Goal: Communication & Community: Answer question/provide support

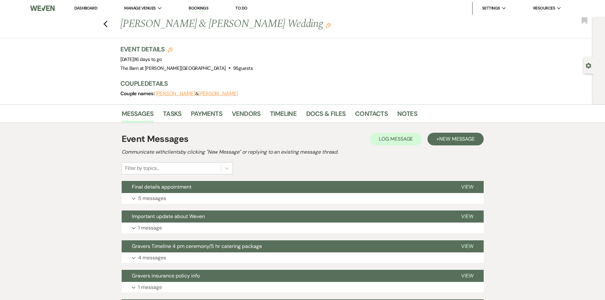
click at [86, 7] on link "Dashboard" at bounding box center [85, 7] width 23 height 5
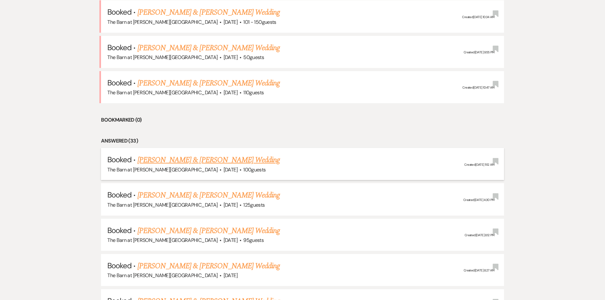
scroll to position [451, 0]
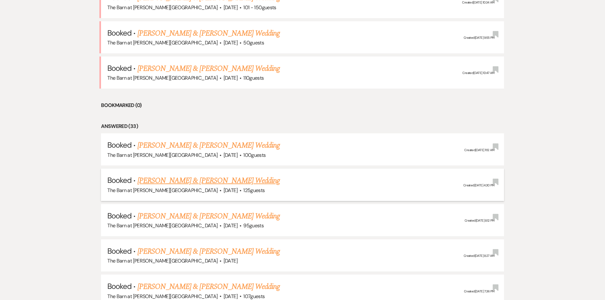
click at [212, 178] on link "[PERSON_NAME] & [PERSON_NAME] Wedding" at bounding box center [209, 180] width 142 height 11
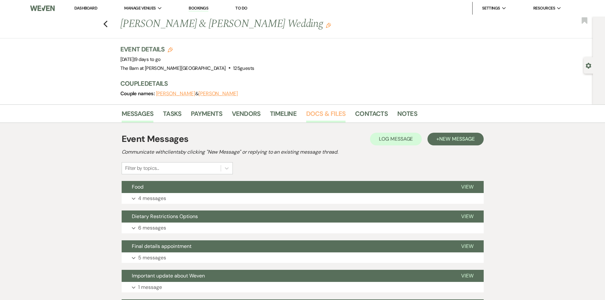
click at [343, 115] on link "Docs & Files" at bounding box center [325, 116] width 39 height 14
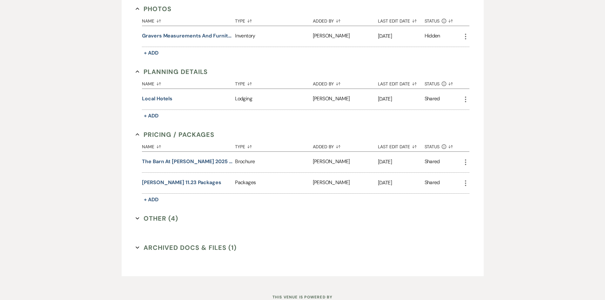
scroll to position [522, 0]
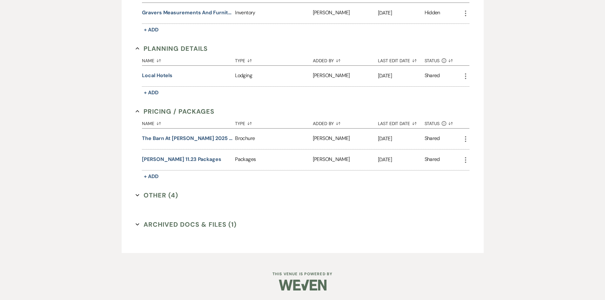
click at [155, 191] on button "Other (4) Expand" at bounding box center [157, 196] width 43 height 10
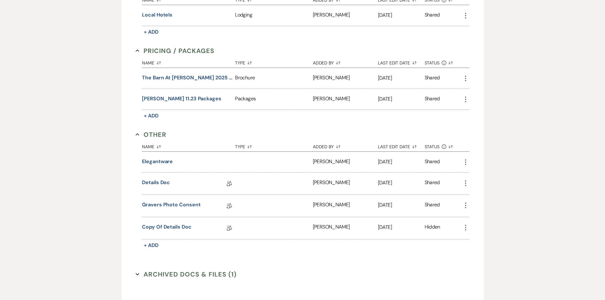
scroll to position [586, 0]
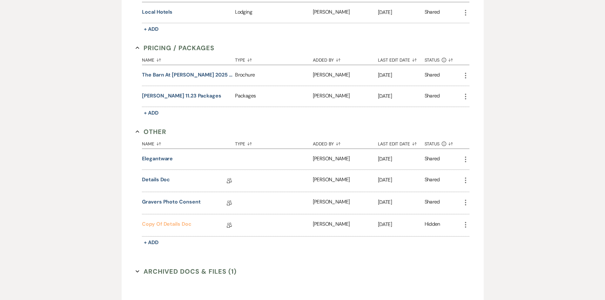
click at [161, 224] on link "Copy of Details Doc" at bounding box center [166, 225] width 49 height 10
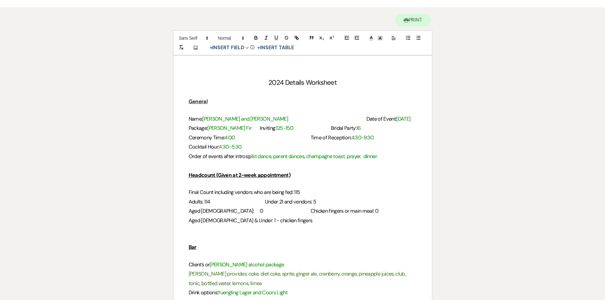
scroll to position [64, 0]
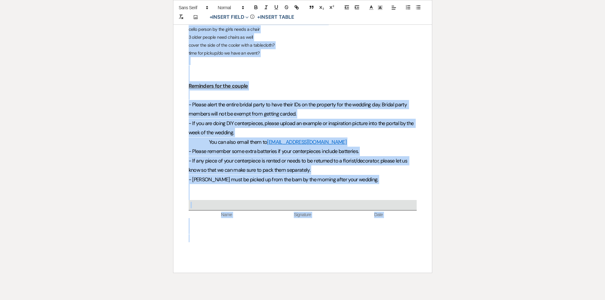
drag, startPoint x: 189, startPoint y: 109, endPoint x: 331, endPoint y: 238, distance: 192.3
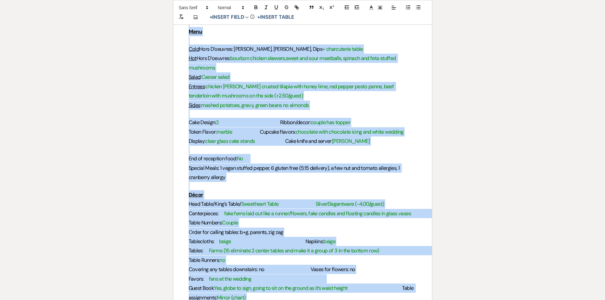
scroll to position [191, 0]
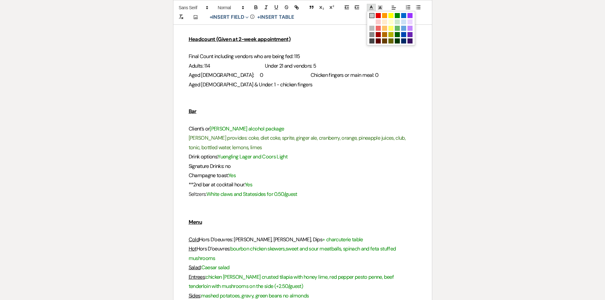
click at [369, 8] on icon at bounding box center [372, 8] width 6 height 6
click at [370, 15] on span at bounding box center [371, 15] width 5 height 5
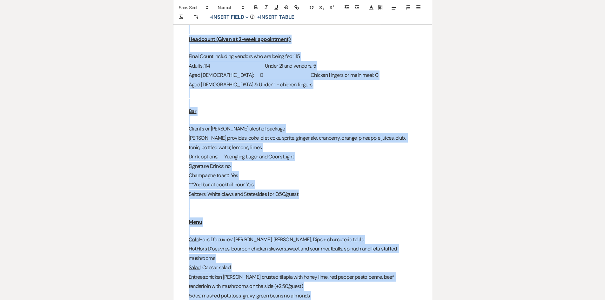
click at [359, 103] on p at bounding box center [303, 103] width 228 height 8
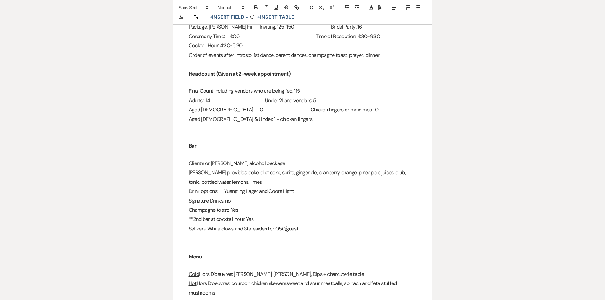
scroll to position [159, 0]
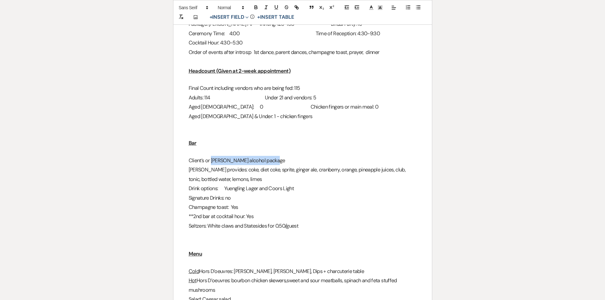
drag, startPoint x: 212, startPoint y: 161, endPoint x: 274, endPoint y: 161, distance: 62.0
click at [274, 161] on h3 "Client’s or [PERSON_NAME] alcohol package" at bounding box center [303, 160] width 228 height 9
click at [280, 177] on h3 "[PERSON_NAME] provides: coke, diet coke, sprite, ginger ale, cranberry, orange,…" at bounding box center [303, 174] width 228 height 19
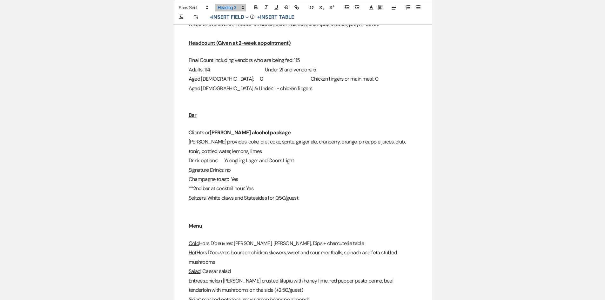
scroll to position [191, 0]
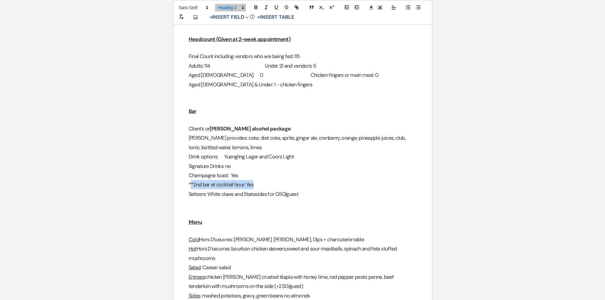
drag, startPoint x: 259, startPoint y: 186, endPoint x: 239, endPoint y: 184, distance: 20.1
click at [192, 181] on h3 "**2nd bar at cocktail hour: Yes" at bounding box center [303, 184] width 228 height 9
click at [261, 184] on h3 "**2nd bar at cocktail hour: Yes" at bounding box center [303, 184] width 228 height 9
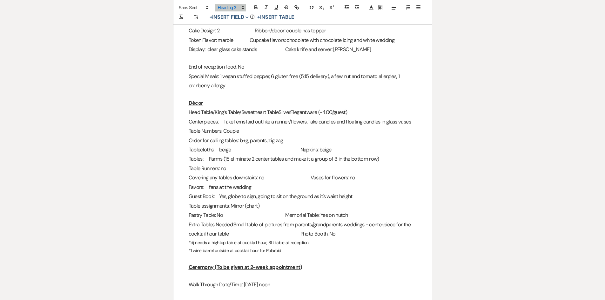
scroll to position [477, 0]
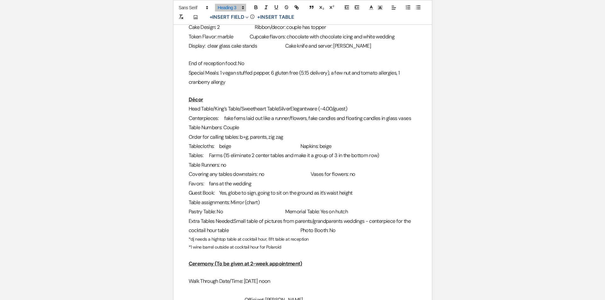
click at [315, 232] on h3 "Extra Tables Needed: Small table of pictures from parents/grandparents weddings…" at bounding box center [303, 226] width 228 height 19
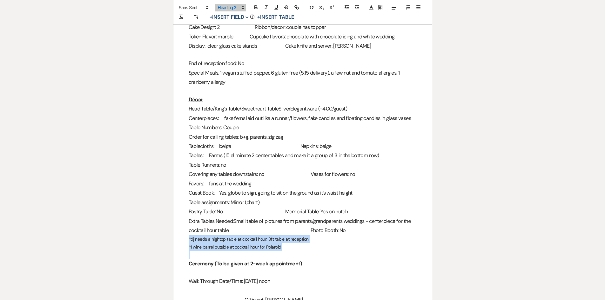
drag, startPoint x: 186, startPoint y: 239, endPoint x: 300, endPoint y: 252, distance: 114.2
click at [300, 252] on div "2024 Details Worksheet General Name: [PERSON_NAME] and [PERSON_NAME] Date of Ev…" at bounding box center [302, 223] width 259 height 1179
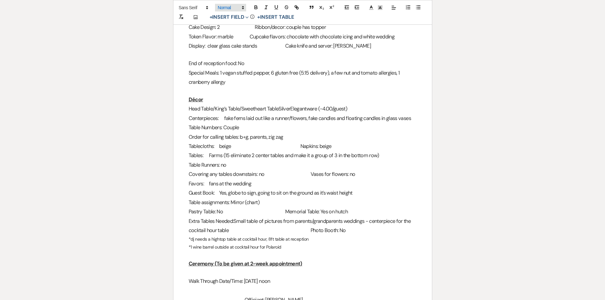
click at [235, 8] on span at bounding box center [230, 8] width 31 height 8
click at [233, 44] on span at bounding box center [237, 48] width 39 height 11
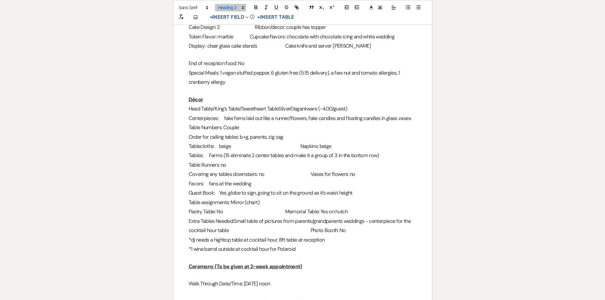
click at [324, 146] on span "Napkins: beige" at bounding box center [316, 146] width 31 height 7
click at [327, 177] on span "Vases for flowers: no" at bounding box center [333, 174] width 45 height 7
click at [325, 214] on h3 "Pastry Table: No Memorial Table: Yes on hutch" at bounding box center [303, 211] width 228 height 9
click at [326, 229] on h3 "Extra Tables Needed: Small table of pictures from parents/grandparents weddings…" at bounding box center [303, 226] width 228 height 19
click at [281, 223] on h3 "Extra Tables Needed: Small table of pictures from parents/grandparents weddings…" at bounding box center [303, 226] width 228 height 19
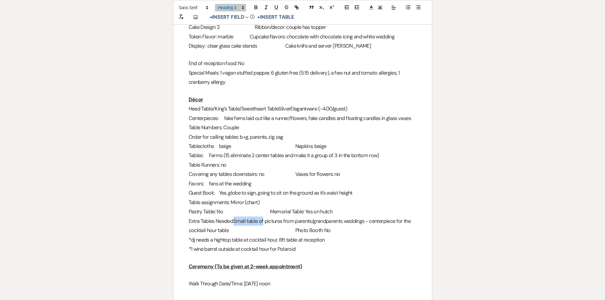
drag, startPoint x: 238, startPoint y: 221, endPoint x: 268, endPoint y: 218, distance: 30.7
click at [268, 218] on h3 "Extra Tables Needed: Small table of pictures from parents/grandparents weddings…" at bounding box center [303, 226] width 228 height 19
click at [272, 231] on span "Photo Booth: No" at bounding box center [282, 230] width 35 height 7
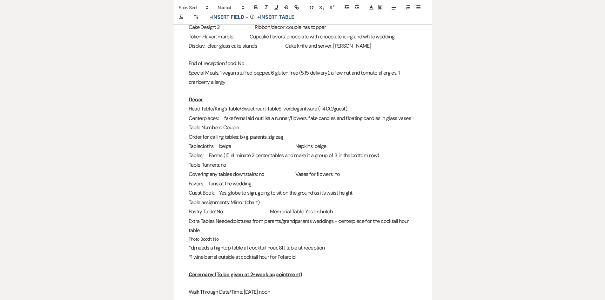
click at [209, 236] on span "Photo Booth: No" at bounding box center [204, 239] width 30 height 6
drag, startPoint x: 210, startPoint y: 236, endPoint x: 214, endPoint y: 236, distance: 3.9
click at [211, 236] on span "Photo Booth: No" at bounding box center [204, 239] width 30 height 6
click at [215, 238] on span "Photo Booth: No" at bounding box center [204, 239] width 30 height 6
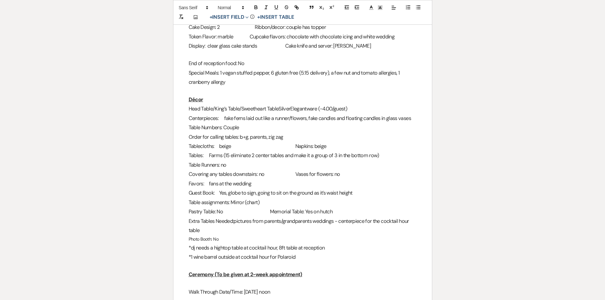
click at [215, 237] on span "Photo Booth: No" at bounding box center [204, 239] width 30 height 6
click at [216, 237] on span "Photo Booth: No" at bounding box center [204, 239] width 30 height 6
click at [217, 238] on span "Photo Booth: No" at bounding box center [204, 239] width 30 height 6
drag, startPoint x: 221, startPoint y: 240, endPoint x: 183, endPoint y: 237, distance: 37.6
click at [183, 237] on div "2024 Details Worksheet General Name: [PERSON_NAME] and [PERSON_NAME] Date of Ev…" at bounding box center [302, 229] width 259 height 1190
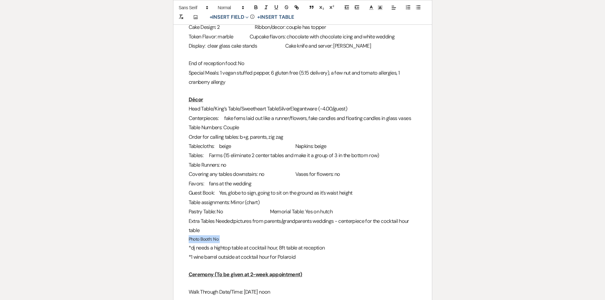
drag, startPoint x: 188, startPoint y: 240, endPoint x: 222, endPoint y: 240, distance: 34.3
click at [222, 240] on div "2024 Details Worksheet General Name: [PERSON_NAME] and [PERSON_NAME] Date of Ev…" at bounding box center [302, 229] width 259 height 1190
click at [222, 6] on span at bounding box center [230, 8] width 31 height 8
click at [225, 44] on span at bounding box center [237, 48] width 39 height 11
click at [287, 156] on span "Tables: Farms (15 eliminate 2 center tables and make it a group of 3 in the bot…" at bounding box center [284, 155] width 191 height 7
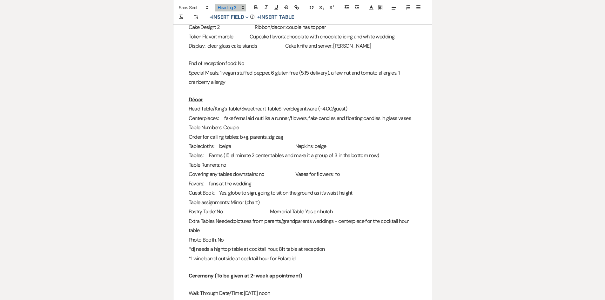
drag, startPoint x: 326, startPoint y: 107, endPoint x: 397, endPoint y: 108, distance: 70.9
click at [397, 108] on h3 "Head Table/King’s Table/Sweetheart Table Silver Elegantware (-4.00/guest)" at bounding box center [303, 108] width 228 height 9
click at [390, 140] on h3 "O rder for calling tables: b+g, parents, zig zag" at bounding box center [303, 136] width 228 height 9
click at [328, 107] on h3 "Head Table/King’s Table/Sweetheart Table Silver Elegantware (-4.00/guest)" at bounding box center [303, 108] width 228 height 9
drag, startPoint x: 383, startPoint y: 156, endPoint x: 220, endPoint y: 155, distance: 163.9
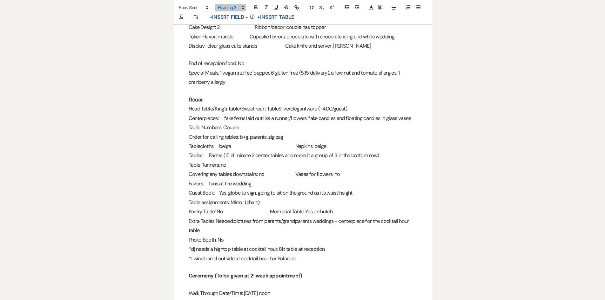
click at [220, 155] on span "Tables: Farms (15 eliminate 2 center tables and make it a group of 3 in the bot…" at bounding box center [284, 155] width 191 height 7
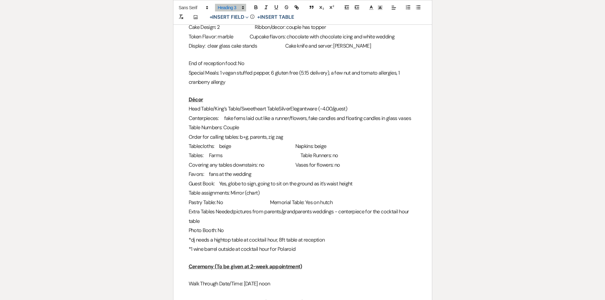
click at [255, 184] on span "Guest Book: Yes, globe to sign, going to sit on the ground as it’s waist height" at bounding box center [271, 183] width 164 height 7
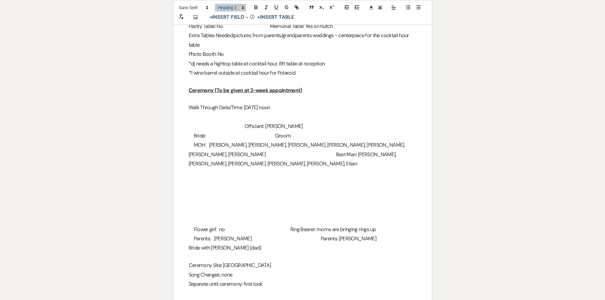
scroll to position [667, 0]
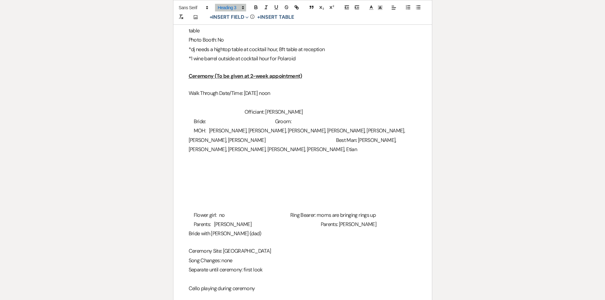
click at [223, 130] on span "MOH: [PERSON_NAME], [PERSON_NAME], [PERSON_NAME], [PERSON_NAME], [PERSON_NAME],…" at bounding box center [298, 135] width 218 height 16
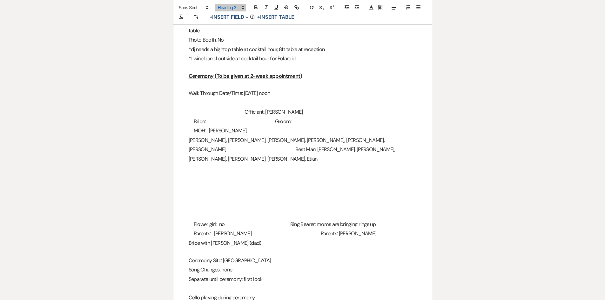
click at [208, 139] on span "﻿ [PERSON_NAME], [PERSON_NAME], [PERSON_NAME], [PERSON_NAME], [PERSON_NAME], [P…" at bounding box center [287, 145] width 197 height 16
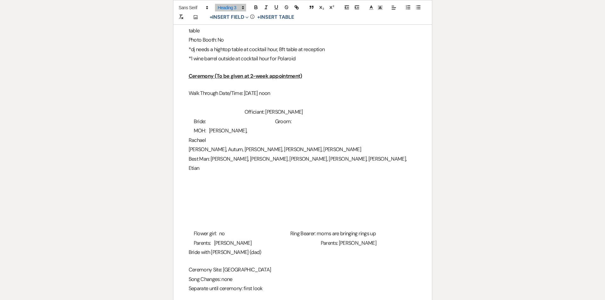
click at [206, 149] on span "﻿ [PERSON_NAME], Autum, [PERSON_NAME], [PERSON_NAME], [PERSON_NAME]" at bounding box center [275, 149] width 173 height 7
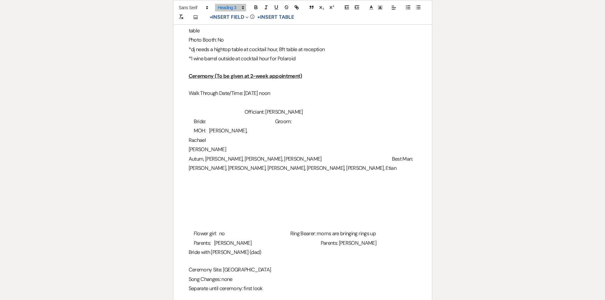
click at [207, 161] on span "﻿ Autum, [PERSON_NAME], [PERSON_NAME], [PERSON_NAME]" at bounding box center [255, 159] width 133 height 7
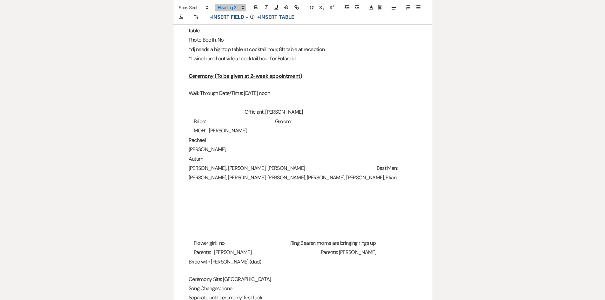
click at [208, 170] on span "[PERSON_NAME], [PERSON_NAME], [PERSON_NAME]" at bounding box center [247, 168] width 117 height 7
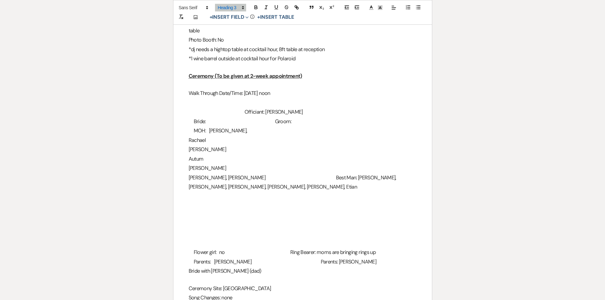
click at [207, 179] on span "﻿ [PERSON_NAME], [PERSON_NAME]" at bounding box center [227, 177] width 77 height 7
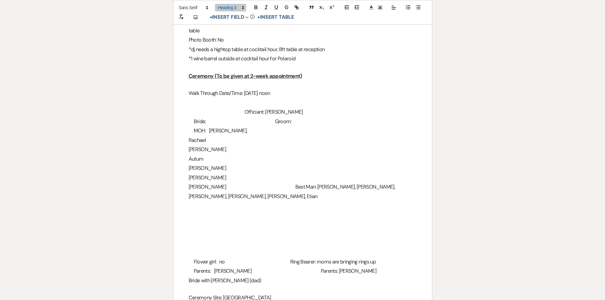
click at [292, 120] on span "Groom:" at bounding box center [283, 121] width 17 height 7
click at [329, 121] on h3 "Bride: Groom:" at bounding box center [303, 121] width 228 height 9
click at [206, 120] on span "Bride:" at bounding box center [200, 121] width 12 height 7
click at [227, 133] on h3 "MOH: [PERSON_NAME]," at bounding box center [303, 130] width 228 height 9
click at [200, 119] on span "Bride: [PERSON_NAME]" at bounding box center [219, 121] width 51 height 7
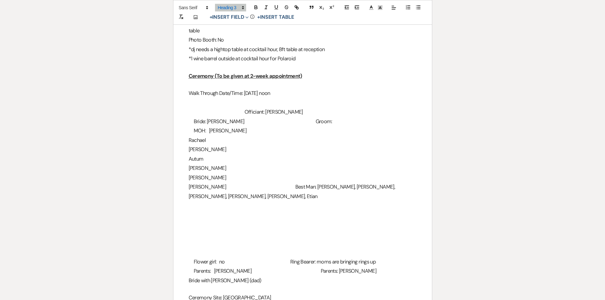
click at [192, 121] on h3 "Bride: [PERSON_NAME]:" at bounding box center [303, 121] width 228 height 9
click at [194, 131] on span "MOH: [PERSON_NAME]" at bounding box center [220, 130] width 53 height 7
click at [324, 120] on span "Groom:" at bounding box center [319, 121] width 17 height 7
click at [327, 124] on h3 "Bride: [PERSON_NAME]:" at bounding box center [303, 121] width 228 height 9
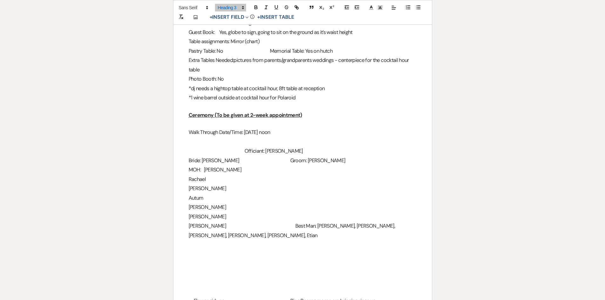
scroll to position [699, 0]
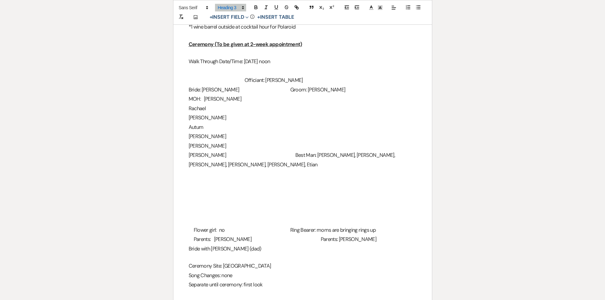
click at [215, 98] on span "MOH: [PERSON_NAME]" at bounding box center [215, 99] width 53 height 7
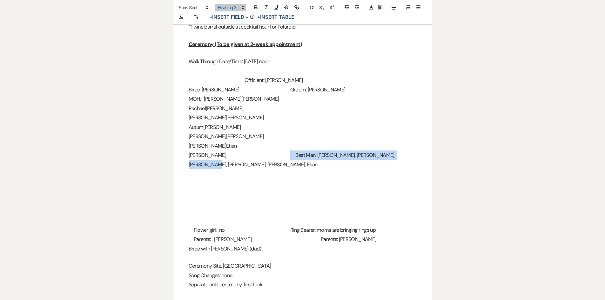
drag, startPoint x: 306, startPoint y: 153, endPoint x: 430, endPoint y: 158, distance: 123.7
click at [430, 158] on div "2024 Details Worksheet General Name: [PERSON_NAME] and [PERSON_NAME] Date of Ev…" at bounding box center [302, 25] width 259 height 1229
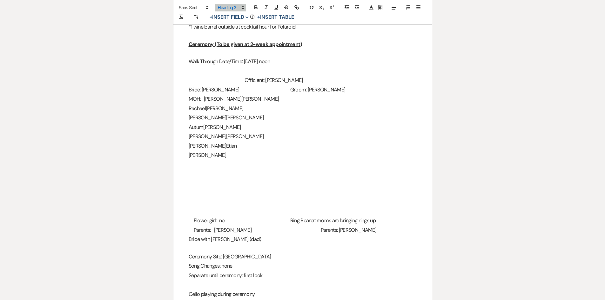
click at [213, 172] on h3 at bounding box center [303, 173] width 228 height 9
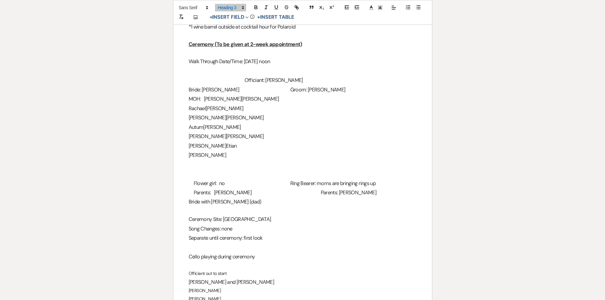
click at [327, 186] on span "Ring Bearer: moms are bringing rings up" at bounding box center [332, 183] width 85 height 7
click at [333, 193] on span "Parents: [PERSON_NAME]" at bounding box center [349, 192] width 56 height 7
drag, startPoint x: 339, startPoint y: 194, endPoint x: 325, endPoint y: 194, distance: 14.0
click at [325, 194] on span "Parents: [PERSON_NAME]" at bounding box center [329, 192] width 56 height 7
click at [319, 201] on h3 "Bride with [PERSON_NAME] (dad)" at bounding box center [303, 201] width 228 height 9
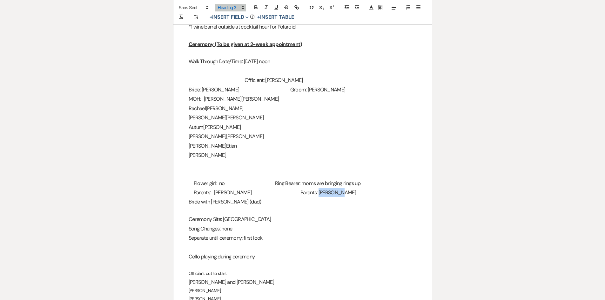
drag, startPoint x: 343, startPoint y: 196, endPoint x: 324, endPoint y: 195, distance: 18.8
click at [324, 195] on h3 "Parents: [PERSON_NAME]: [PERSON_NAME]" at bounding box center [303, 192] width 228 height 9
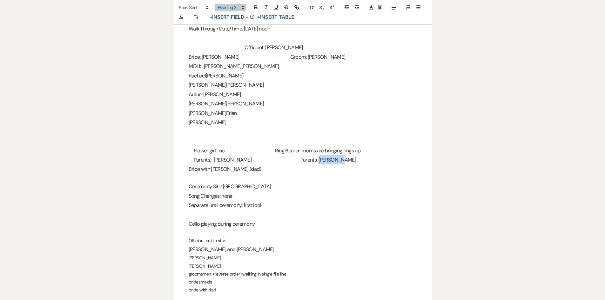
scroll to position [762, 0]
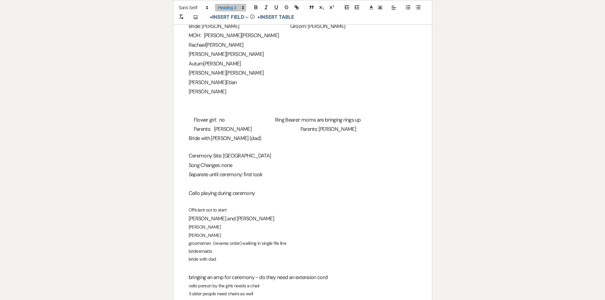
click at [189, 139] on h3 "Bride with [PERSON_NAME] (dad)" at bounding box center [303, 138] width 228 height 9
click at [349, 132] on h3 "Parents: [PERSON_NAME] Parents: [PERSON_NAME]" at bounding box center [303, 129] width 228 height 9
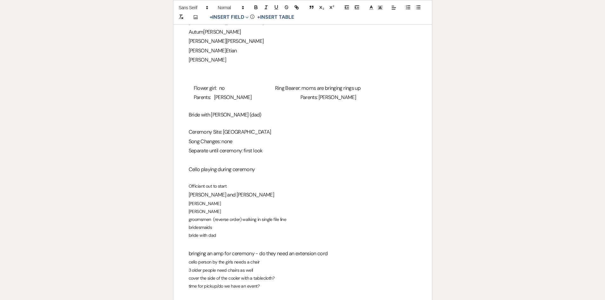
scroll to position [826, 0]
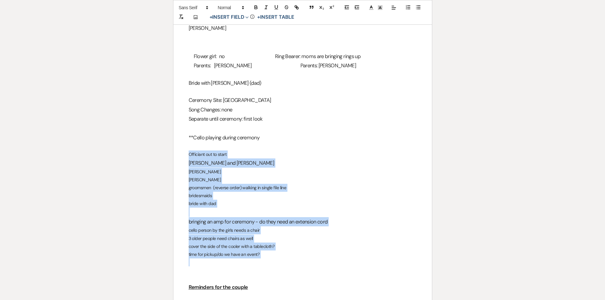
drag, startPoint x: 194, startPoint y: 156, endPoint x: 294, endPoint y: 265, distance: 148.0
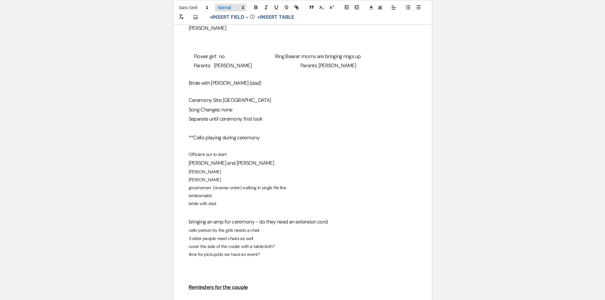
click at [234, 6] on span at bounding box center [230, 8] width 31 height 8
click at [246, 51] on span at bounding box center [237, 48] width 39 height 11
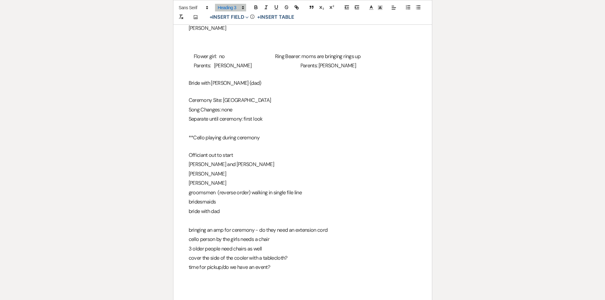
click at [310, 186] on h3 "[PERSON_NAME]" at bounding box center [303, 183] width 228 height 9
click at [194, 186] on h3 "[PERSON_NAME]" at bounding box center [303, 183] width 228 height 9
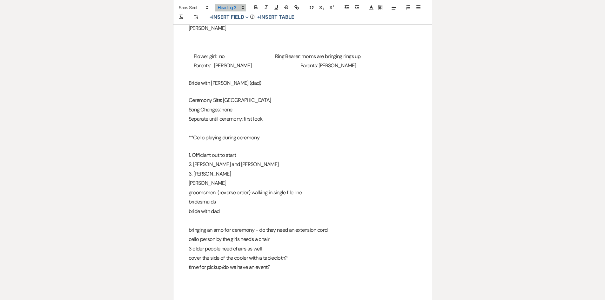
click at [189, 229] on h3 "bringing an amp for ceremony - do they need an extension cord" at bounding box center [303, 230] width 228 height 9
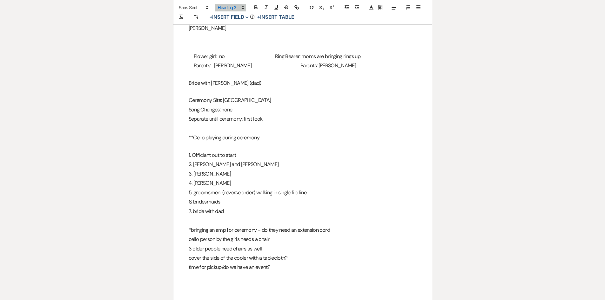
click at [331, 233] on h3 "*bringing an amp for ceremony - do they need an extension cord" at bounding box center [303, 230] width 228 height 9
drag, startPoint x: 334, startPoint y: 229, endPoint x: 259, endPoint y: 230, distance: 75.0
click at [259, 230] on h3 "*bringing an amp for ceremony - do they need an extension cord" at bounding box center [303, 230] width 228 height 9
click at [189, 249] on h3 "3 older people need chairs as well" at bounding box center [303, 248] width 228 height 9
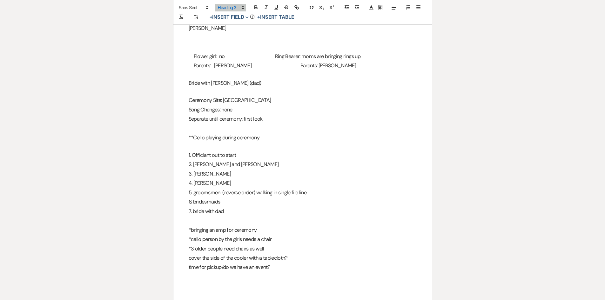
drag, startPoint x: 187, startPoint y: 258, endPoint x: 289, endPoint y: 266, distance: 102.6
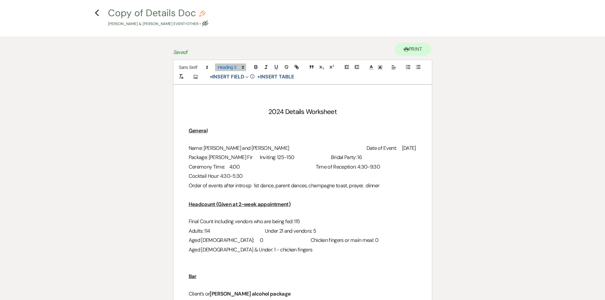
scroll to position [0, 0]
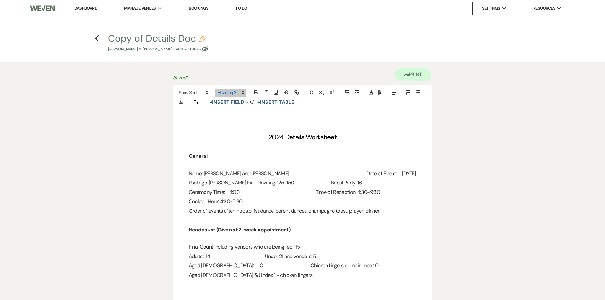
click at [144, 38] on button "Copy of Details Doc Pencil [PERSON_NAME] & [PERSON_NAME] Event • Other • Eye Bl…" at bounding box center [158, 43] width 100 height 19
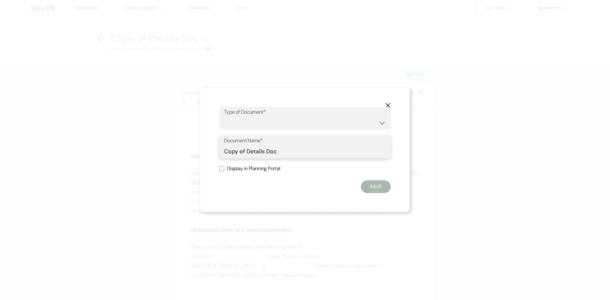
click at [258, 154] on input "Copy of Details Doc" at bounding box center [305, 152] width 162 height 12
click at [245, 154] on input "Copy of Details Doc" at bounding box center [305, 152] width 162 height 12
drag, startPoint x: 246, startPoint y: 151, endPoint x: 218, endPoint y: 150, distance: 28.3
click at [218, 150] on div "X Type of Document* Special Event Insurance Vendor Certificate of Insurance Con…" at bounding box center [305, 150] width 210 height 124
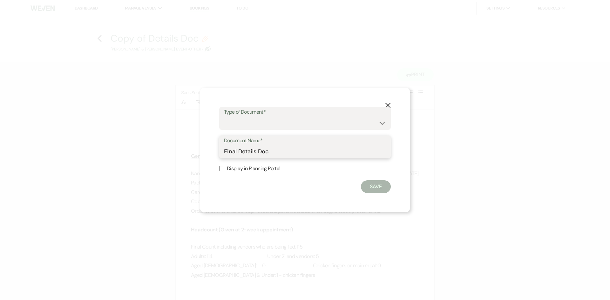
type input "Final Details Doc"
click at [219, 168] on input "Display in Planning Portal" at bounding box center [221, 168] width 5 height 5
checkbox input "true"
click at [248, 127] on select "Special Event Insurance Vendor Certificate of Insurance Contracts / Rental Agre…" at bounding box center [305, 123] width 162 height 12
select select "0"
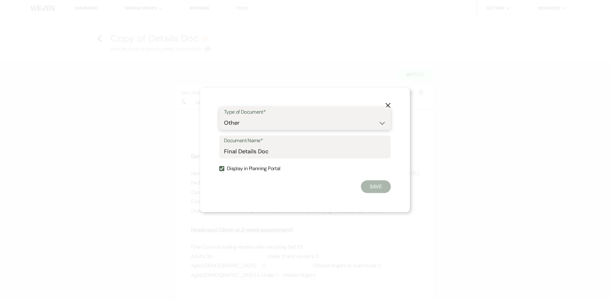
click at [224, 117] on select "Special Event Insurance Vendor Certificate of Insurance Contracts / Rental Agre…" at bounding box center [305, 123] width 162 height 12
click at [367, 185] on button "Save" at bounding box center [376, 186] width 30 height 13
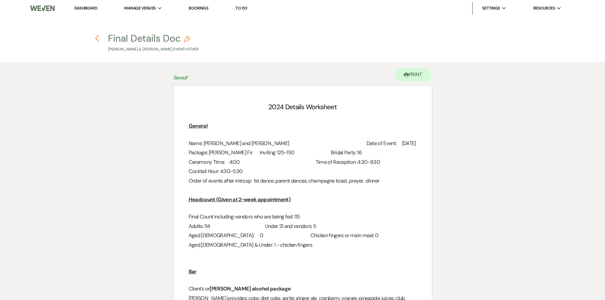
click at [97, 37] on use "button" at bounding box center [97, 38] width 4 height 7
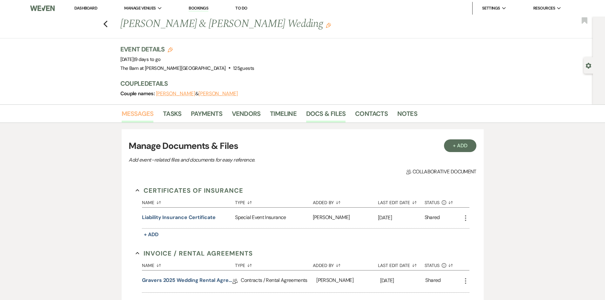
drag, startPoint x: 137, startPoint y: 115, endPoint x: 149, endPoint y: 119, distance: 12.7
click at [137, 115] on link "Messages" at bounding box center [138, 116] width 32 height 14
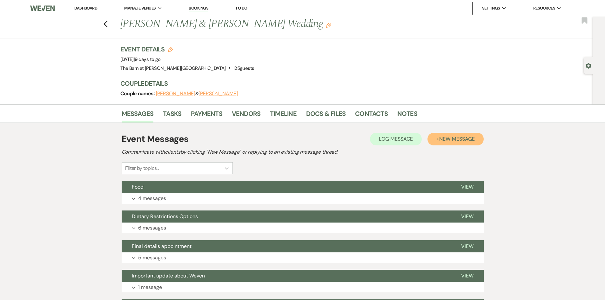
click at [448, 138] on span "New Message" at bounding box center [456, 139] width 35 height 7
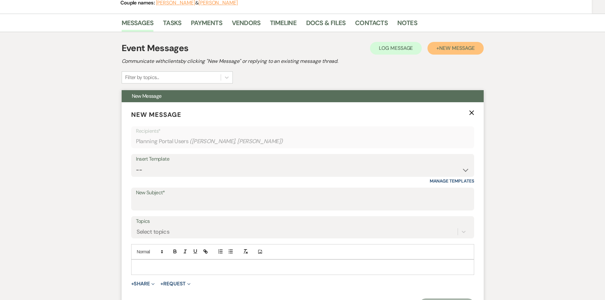
scroll to position [95, 0]
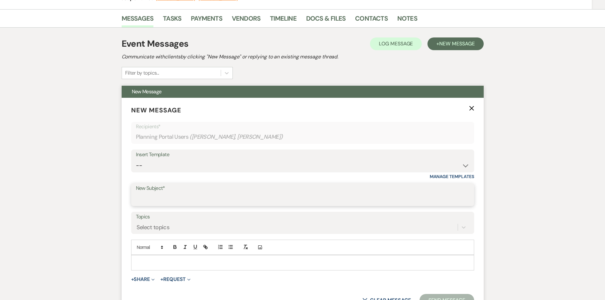
click at [184, 198] on input "New Subject*" at bounding box center [303, 199] width 334 height 12
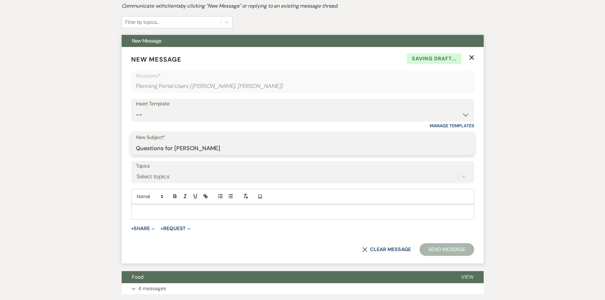
scroll to position [222, 0]
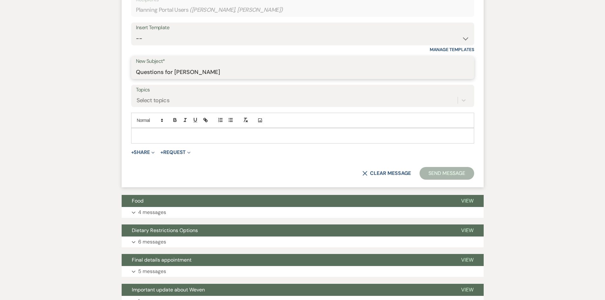
type input "Questions for [PERSON_NAME]"
click at [234, 135] on p at bounding box center [302, 135] width 333 height 7
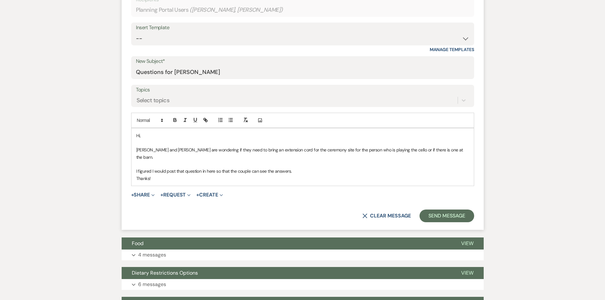
click at [449, 161] on p at bounding box center [302, 164] width 333 height 7
click at [448, 152] on p "[PERSON_NAME] and [PERSON_NAME] are wondering if they need to bring an extensio…" at bounding box center [302, 153] width 333 height 14
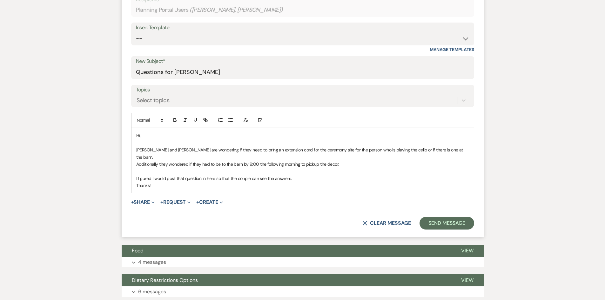
click at [339, 182] on p "Thanks!" at bounding box center [302, 185] width 333 height 7
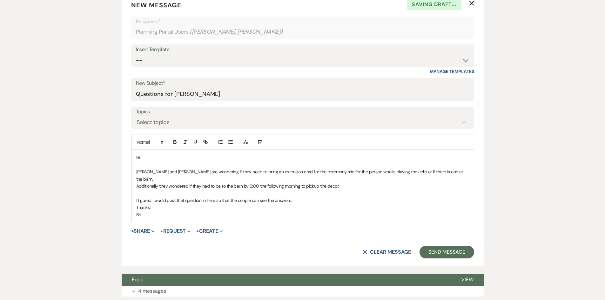
scroll to position [191, 0]
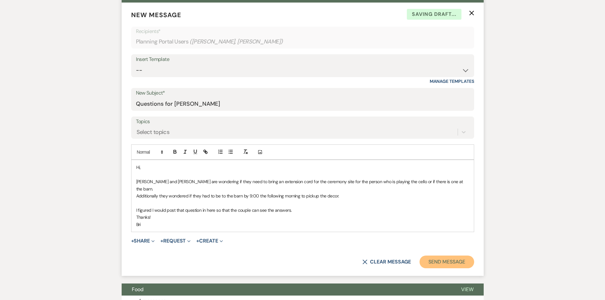
click at [449, 256] on button "Send Message" at bounding box center [447, 262] width 54 height 13
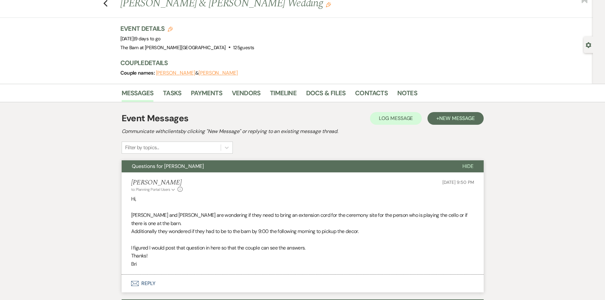
scroll to position [32, 0]
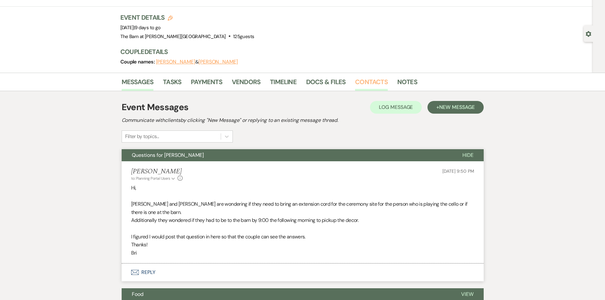
click at [369, 84] on link "Contacts" at bounding box center [371, 84] width 33 height 14
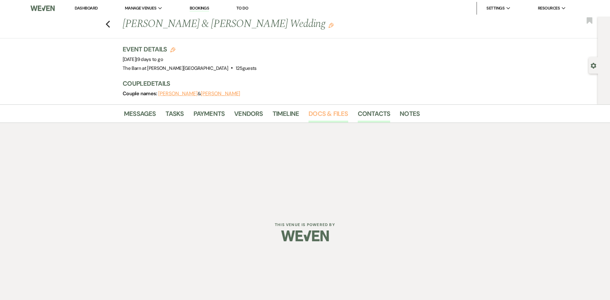
click at [327, 109] on link "Docs & Files" at bounding box center [327, 116] width 39 height 14
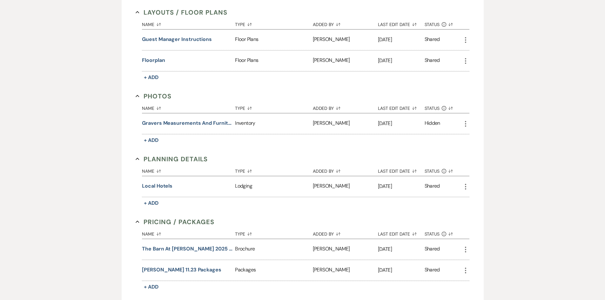
scroll to position [477, 0]
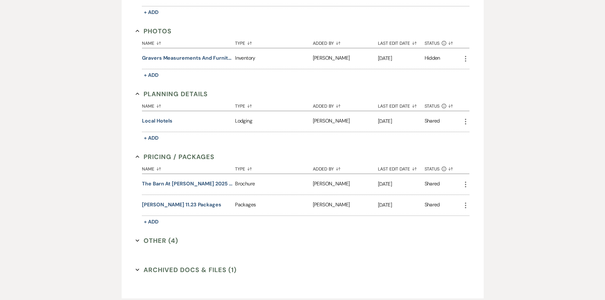
click at [162, 240] on button "Other (4) Expand" at bounding box center [157, 241] width 43 height 10
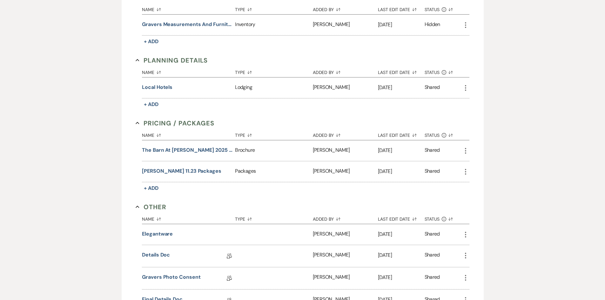
scroll to position [540, 0]
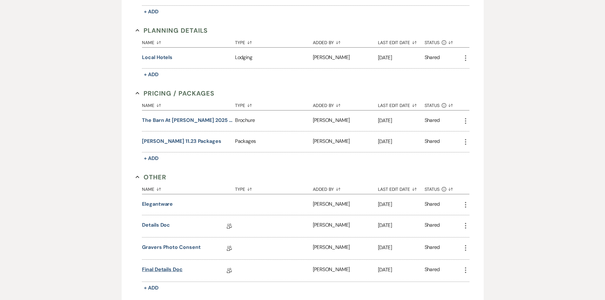
click at [164, 273] on link "Final Details Doc" at bounding box center [162, 271] width 41 height 10
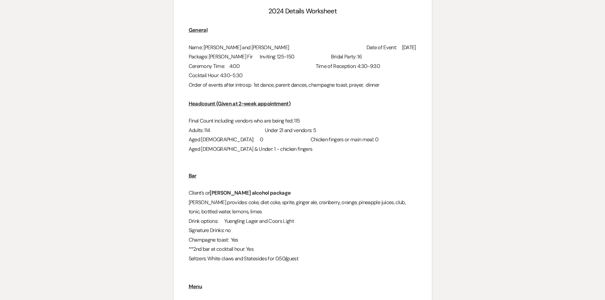
scroll to position [95, 0]
drag, startPoint x: 349, startPoint y: 132, endPoint x: 338, endPoint y: 132, distance: 11.1
click at [338, 132] on h3 "Adults: 114 Under 21 and vendors: 5" at bounding box center [303, 130] width 228 height 9
click at [364, 135] on h3 "Adults: 114 Under 21 and vendors: 5" at bounding box center [303, 130] width 228 height 9
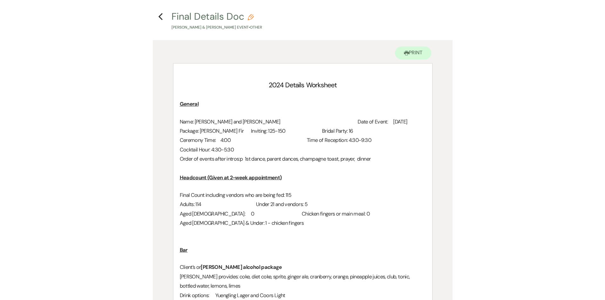
scroll to position [0, 0]
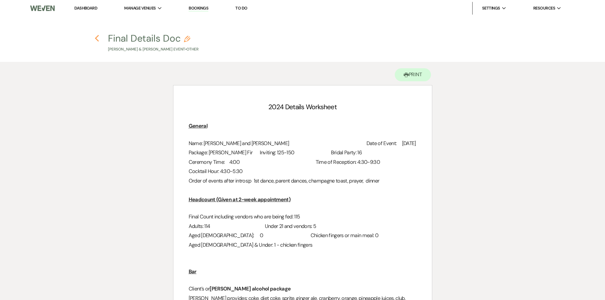
click at [96, 37] on use "button" at bounding box center [97, 38] width 4 height 7
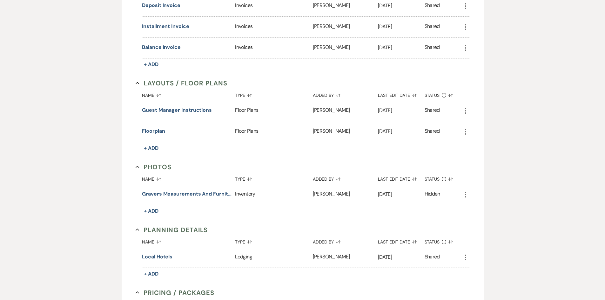
scroll to position [331, 0]
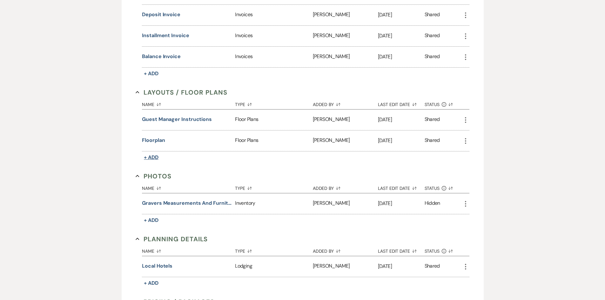
click at [147, 157] on span "+ Add" at bounding box center [151, 157] width 15 height 7
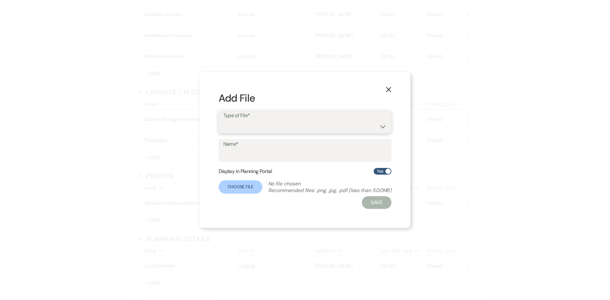
click at [238, 131] on select "Event Maps Floor Plans Rain Plan Seating Charts Venue Layout" at bounding box center [305, 126] width 164 height 12
select select "24"
click at [223, 120] on select "Event Maps Floor Plans Rain Plan Seating Charts Venue Layout" at bounding box center [305, 126] width 164 height 12
click at [249, 158] on input "Name*" at bounding box center [305, 155] width 164 height 12
type input "F"
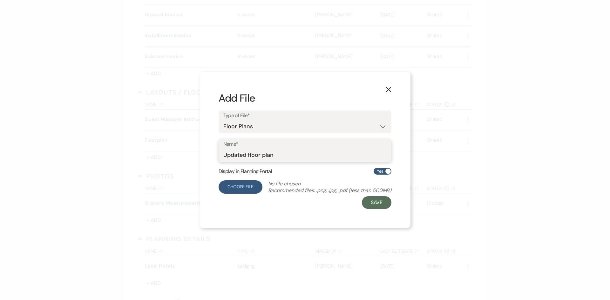
type input "Updated floor plan"
click at [243, 185] on label "Choose File" at bounding box center [241, 186] width 44 height 13
click at [0, 0] on input "Choose File" at bounding box center [0, 0] width 0 height 0
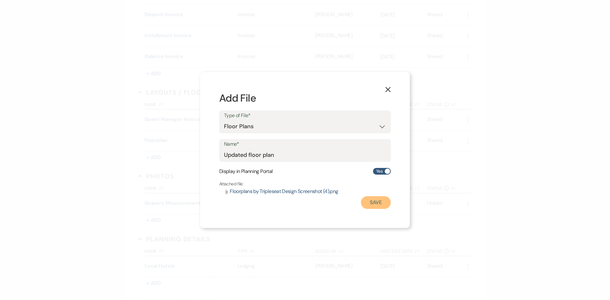
click at [375, 206] on button "Save" at bounding box center [376, 202] width 30 height 13
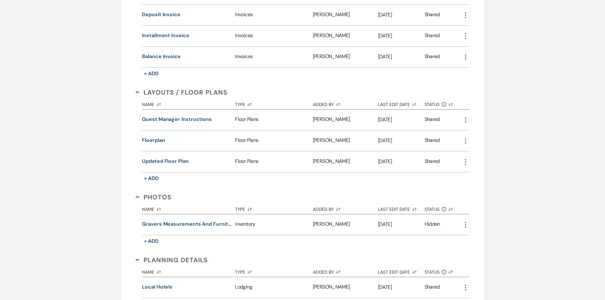
click at [467, 141] on icon "More" at bounding box center [466, 141] width 8 height 8
click at [485, 184] on button "Archive Archive" at bounding box center [494, 185] width 64 height 11
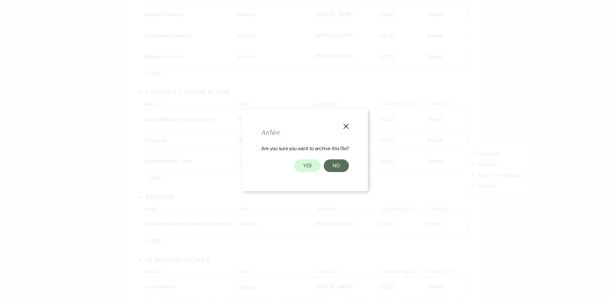
click at [312, 173] on div "X Archive Are you sure you want to archive this file? Yes No" at bounding box center [305, 150] width 126 height 82
click at [311, 166] on button "Yes" at bounding box center [307, 165] width 27 height 13
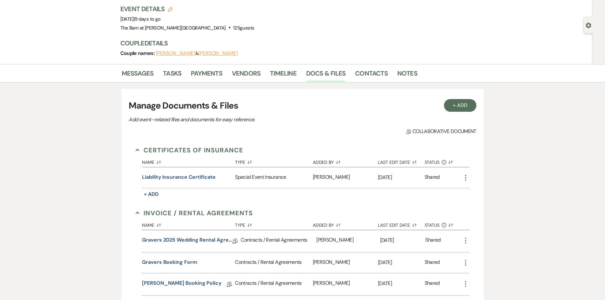
scroll to position [0, 0]
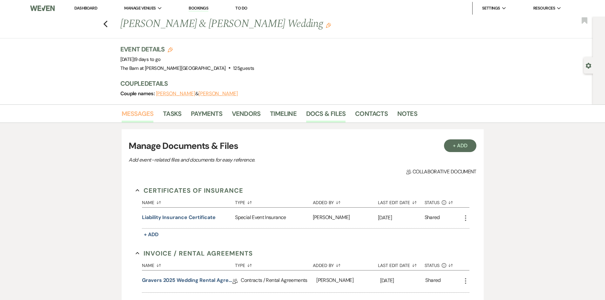
click at [137, 111] on link "Messages" at bounding box center [138, 116] width 32 height 14
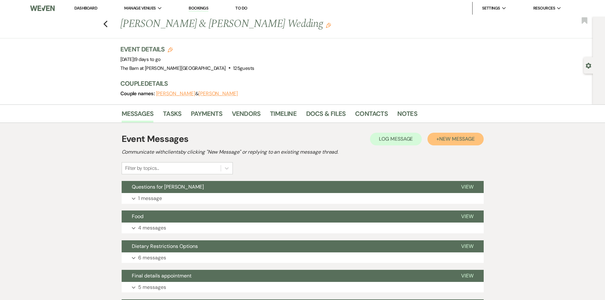
click at [470, 140] on span "New Message" at bounding box center [456, 139] width 35 height 7
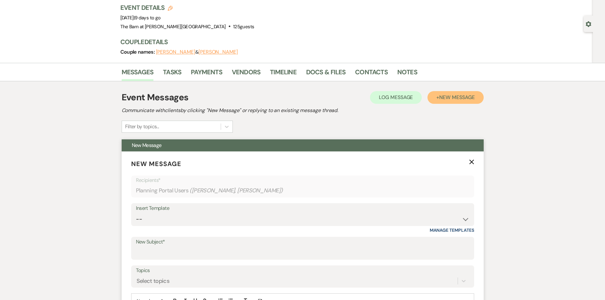
scroll to position [95, 0]
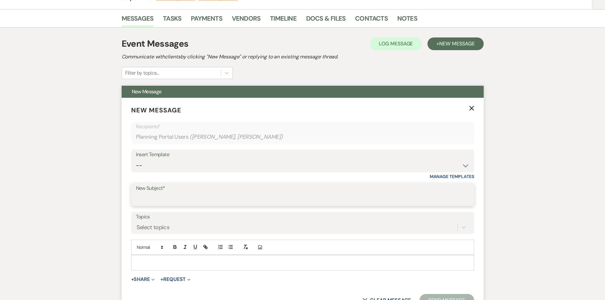
click at [184, 201] on input "New Subject*" at bounding box center [303, 199] width 334 height 12
type input "f"
type input "floorplan"
click at [174, 260] on p at bounding box center [302, 262] width 333 height 7
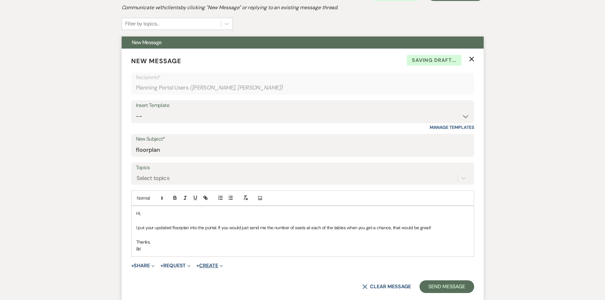
scroll to position [192, 0]
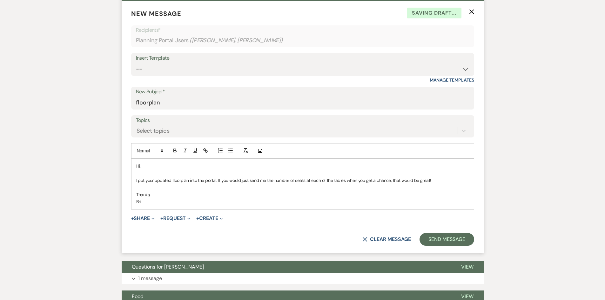
click at [427, 246] on form "New Message X Saving draft... Recipients* Planning Portal Users ( [PERSON_NAME]…" at bounding box center [303, 127] width 362 height 252
click at [428, 244] on button "Send Message" at bounding box center [447, 239] width 54 height 13
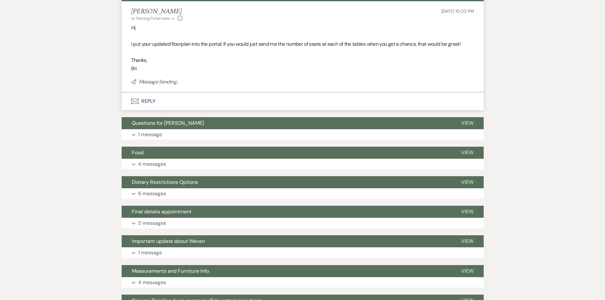
scroll to position [0, 0]
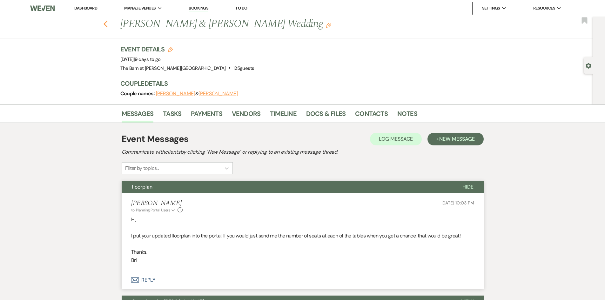
click at [108, 25] on icon "Previous" at bounding box center [105, 24] width 5 height 8
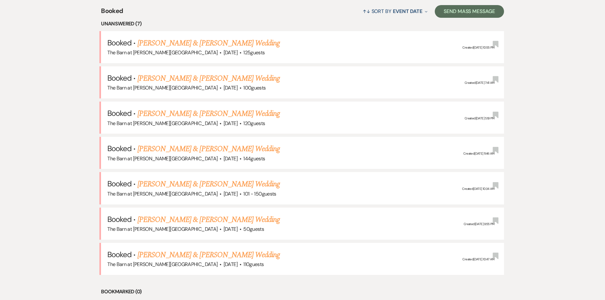
scroll to position [260, 0]
